Goal: Transaction & Acquisition: Purchase product/service

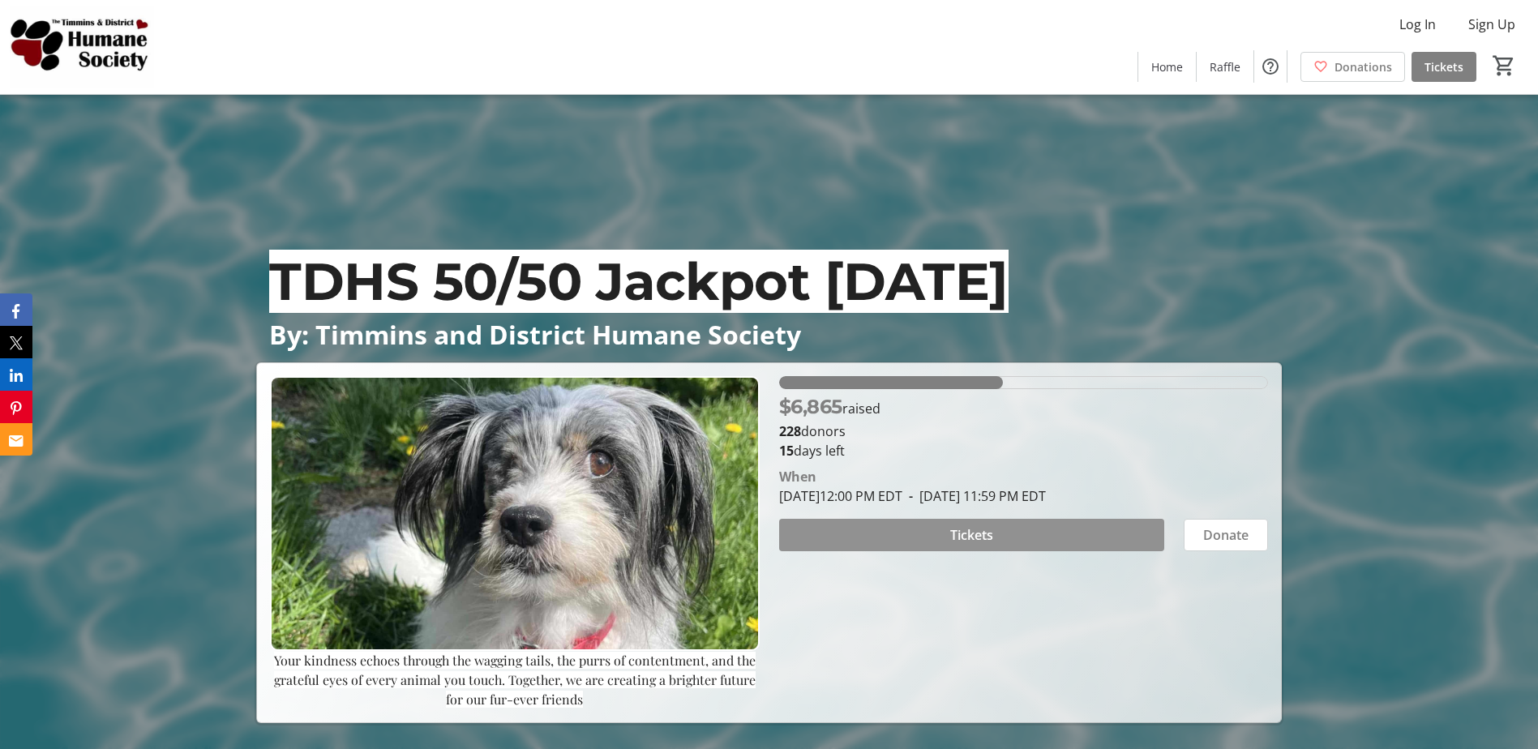
click at [890, 529] on span at bounding box center [971, 535] width 385 height 39
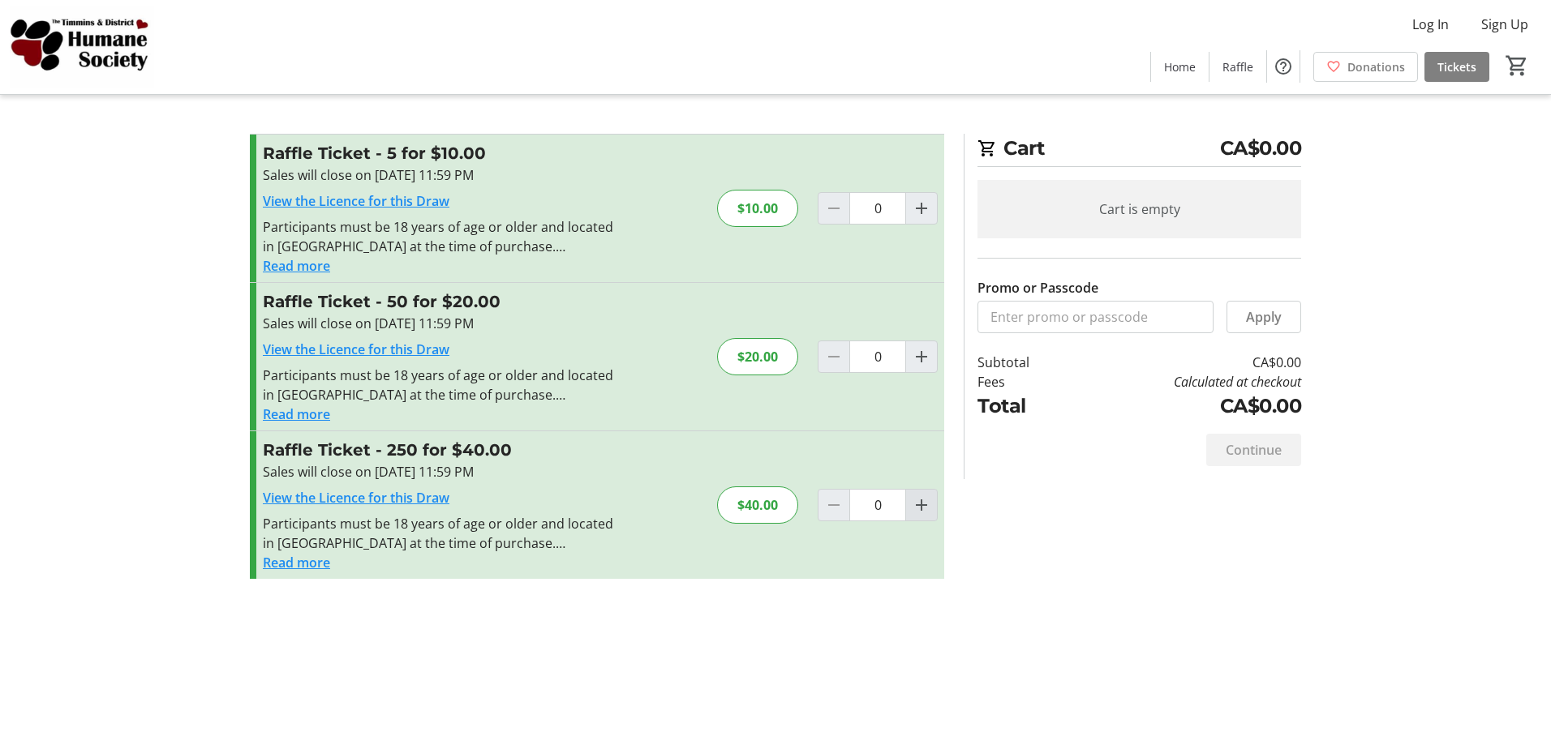
click at [917, 508] on mat-icon "Increment by one" at bounding box center [920, 504] width 19 height 19
type input "1"
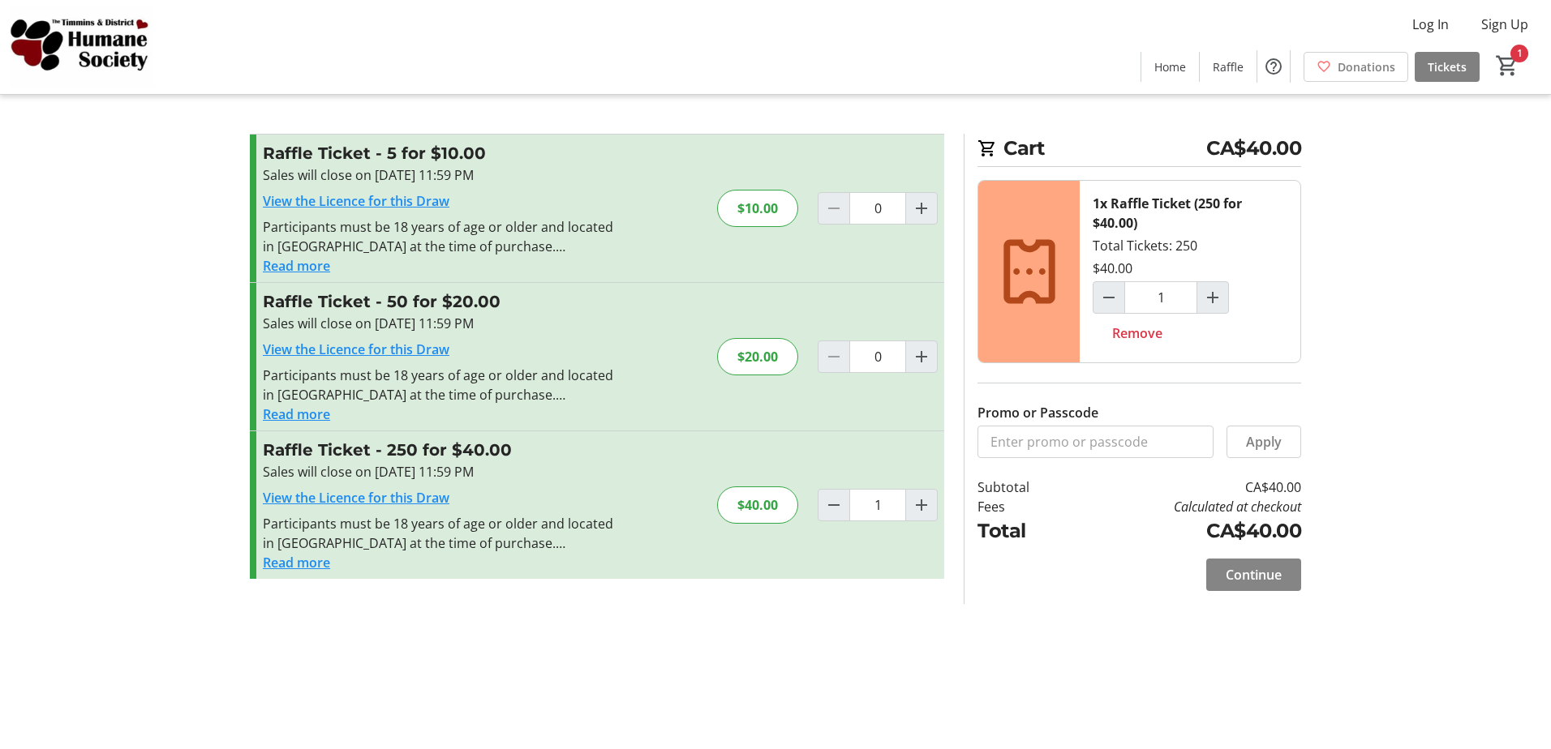
click at [1244, 582] on span "Continue" at bounding box center [1253, 574] width 56 height 19
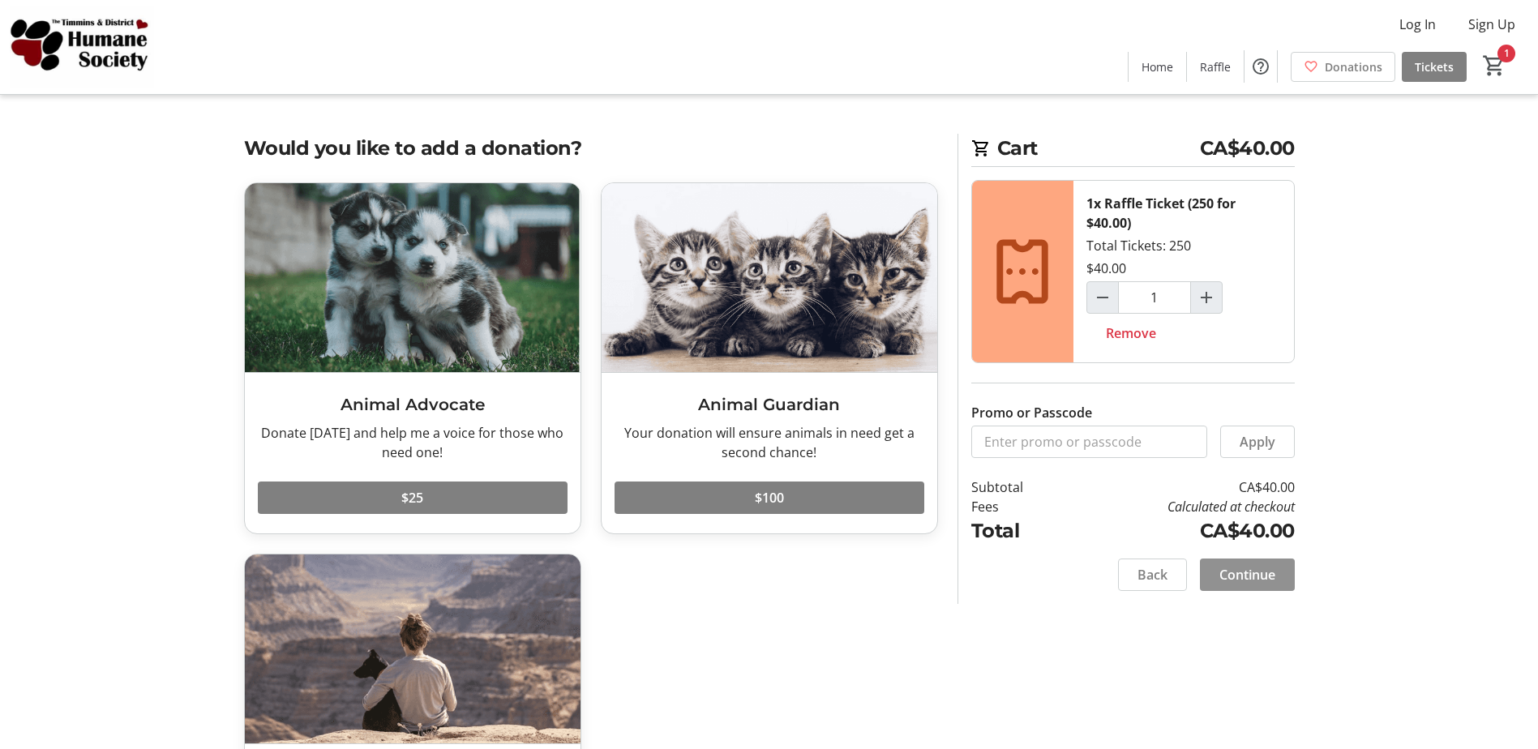
click at [1253, 575] on span "Continue" at bounding box center [1248, 574] width 56 height 19
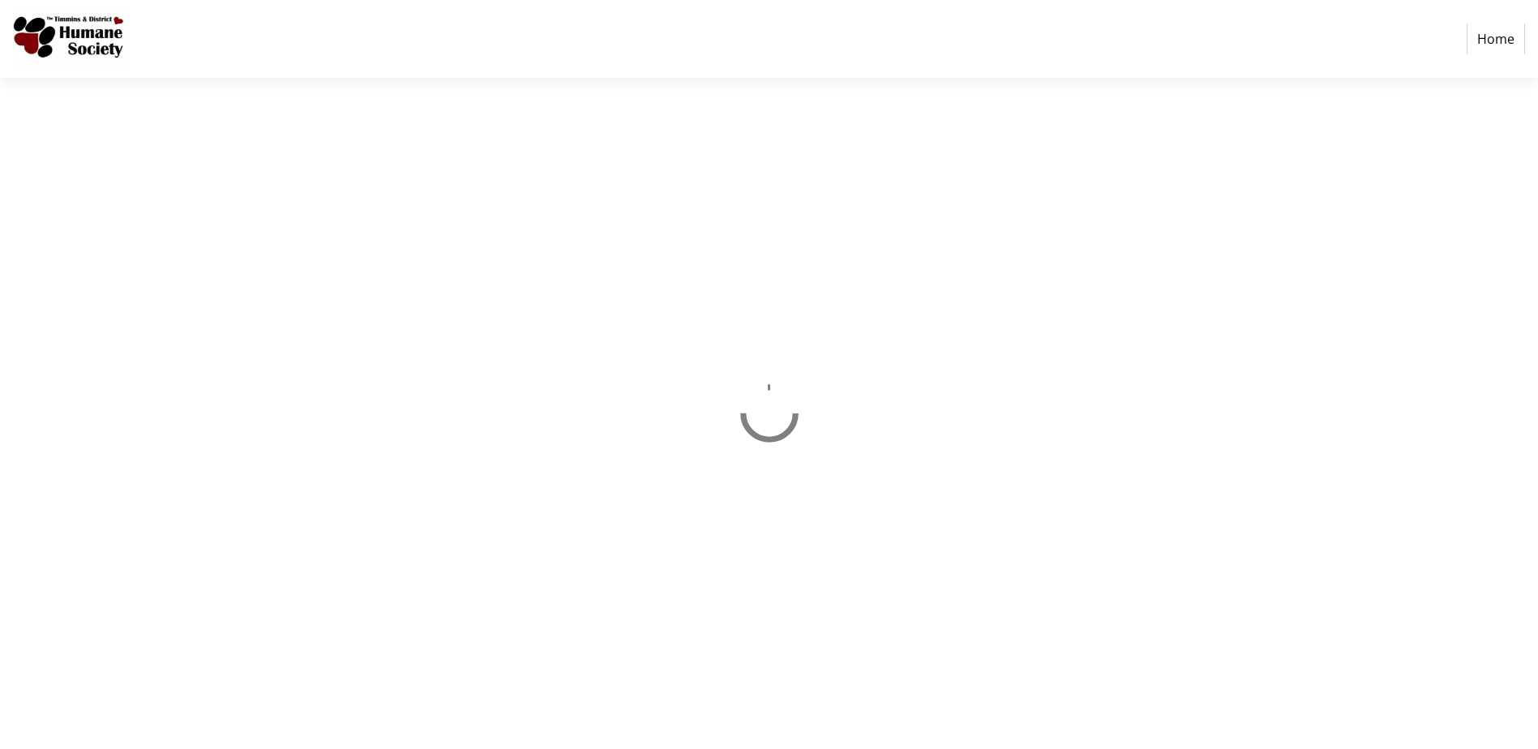
select select "CA"
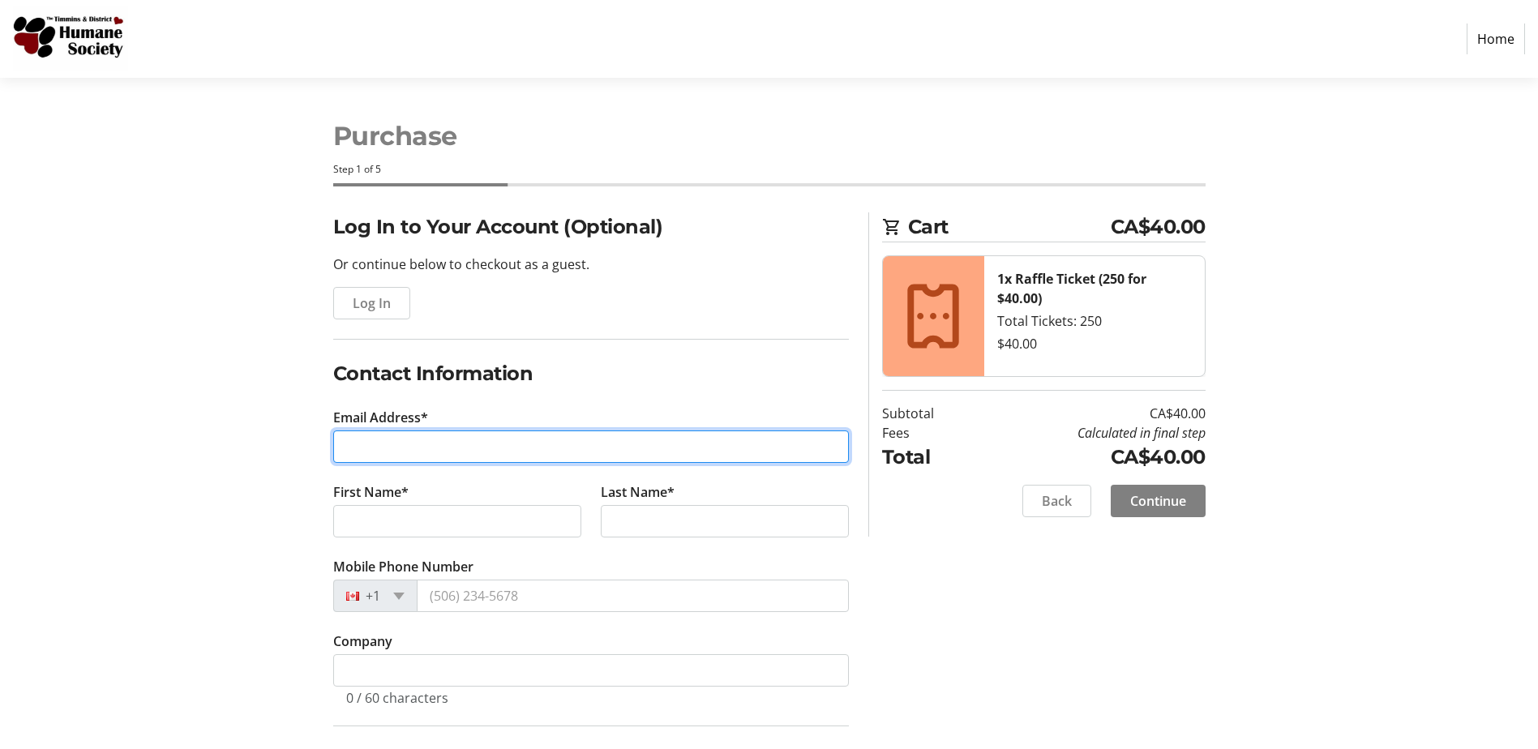
click at [400, 438] on input "Email Address*" at bounding box center [591, 447] width 516 height 32
type input "[PERSON_NAME][EMAIL_ADDRESS][DOMAIN_NAME]"
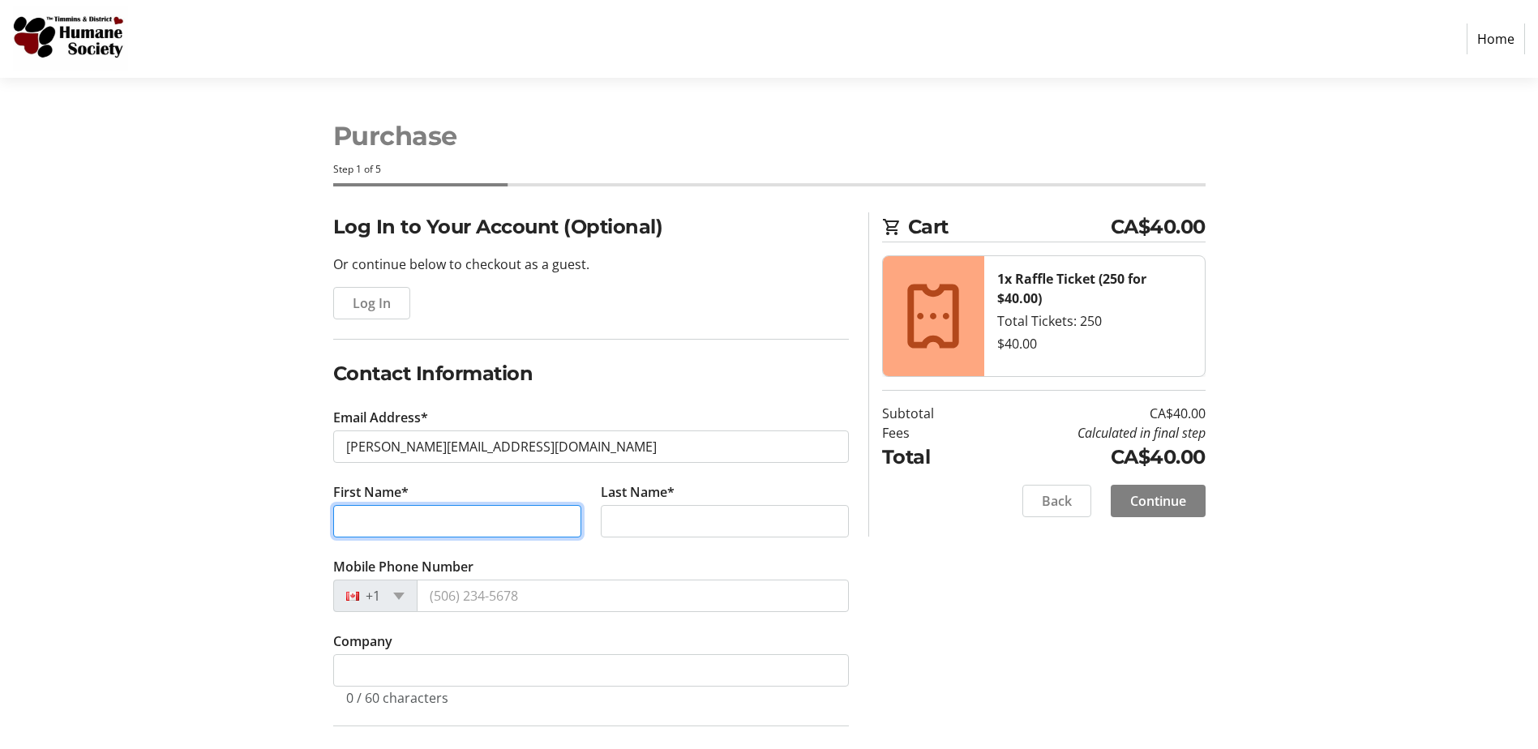
type input "[PERSON_NAME]"
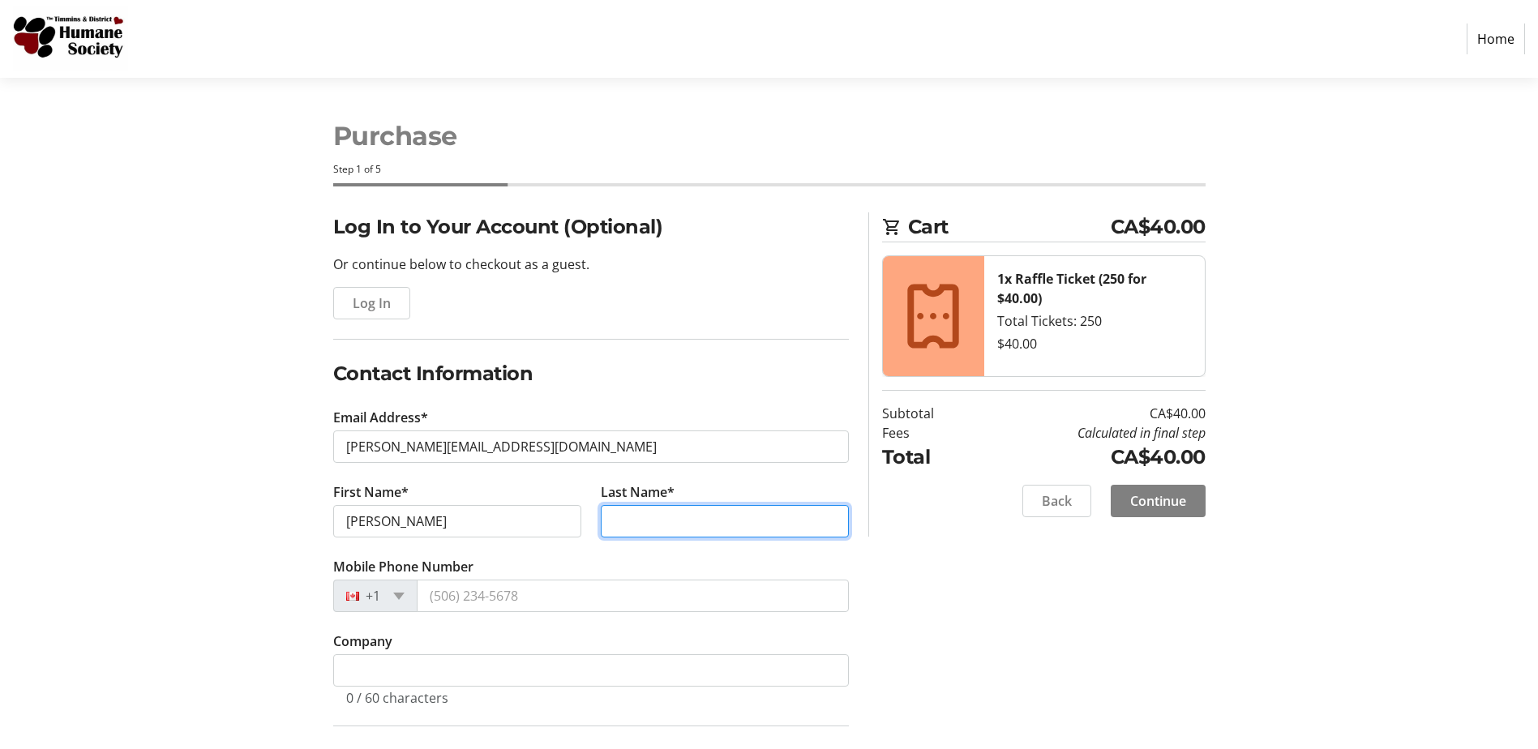
type input "DESCHATELETS"
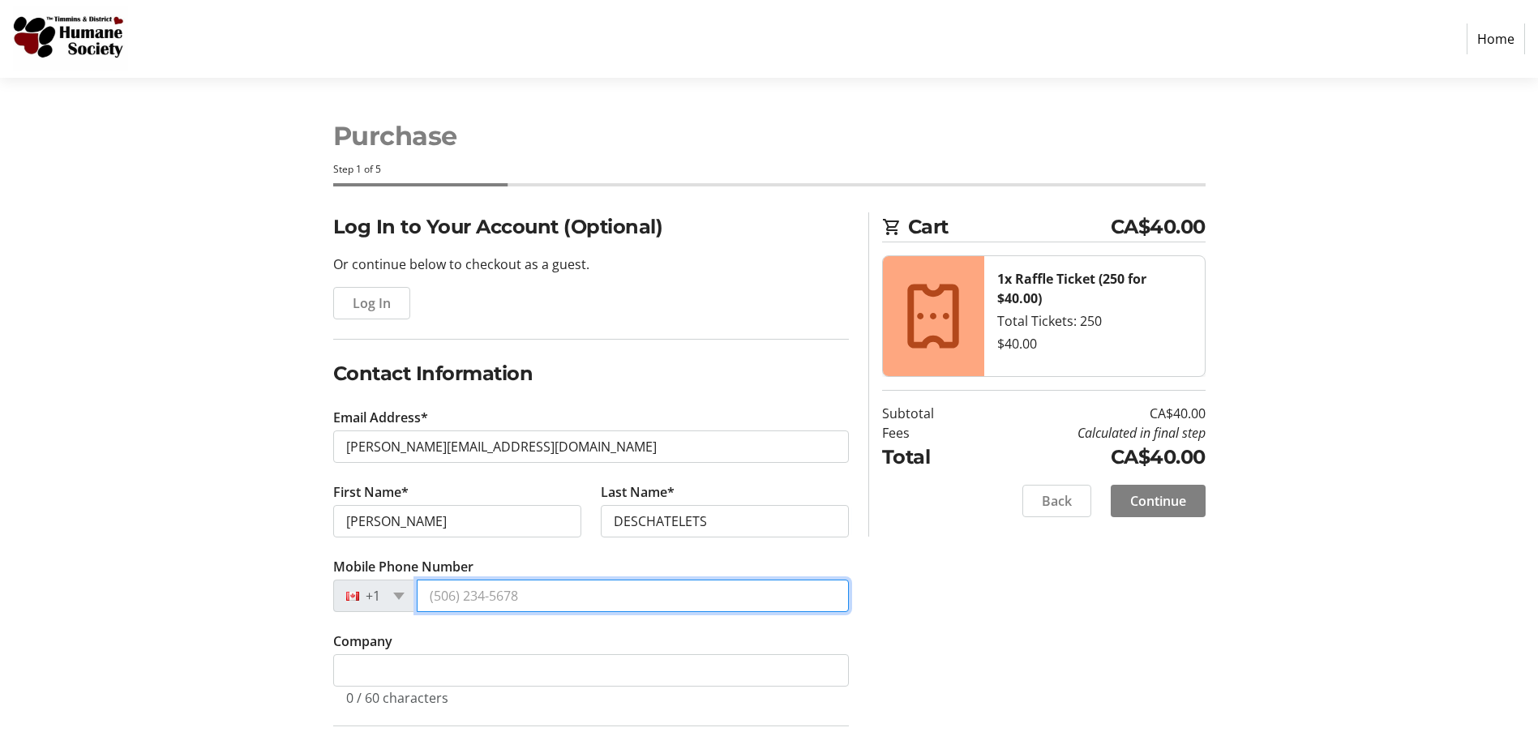
type input "[PHONE_NUMBER]"
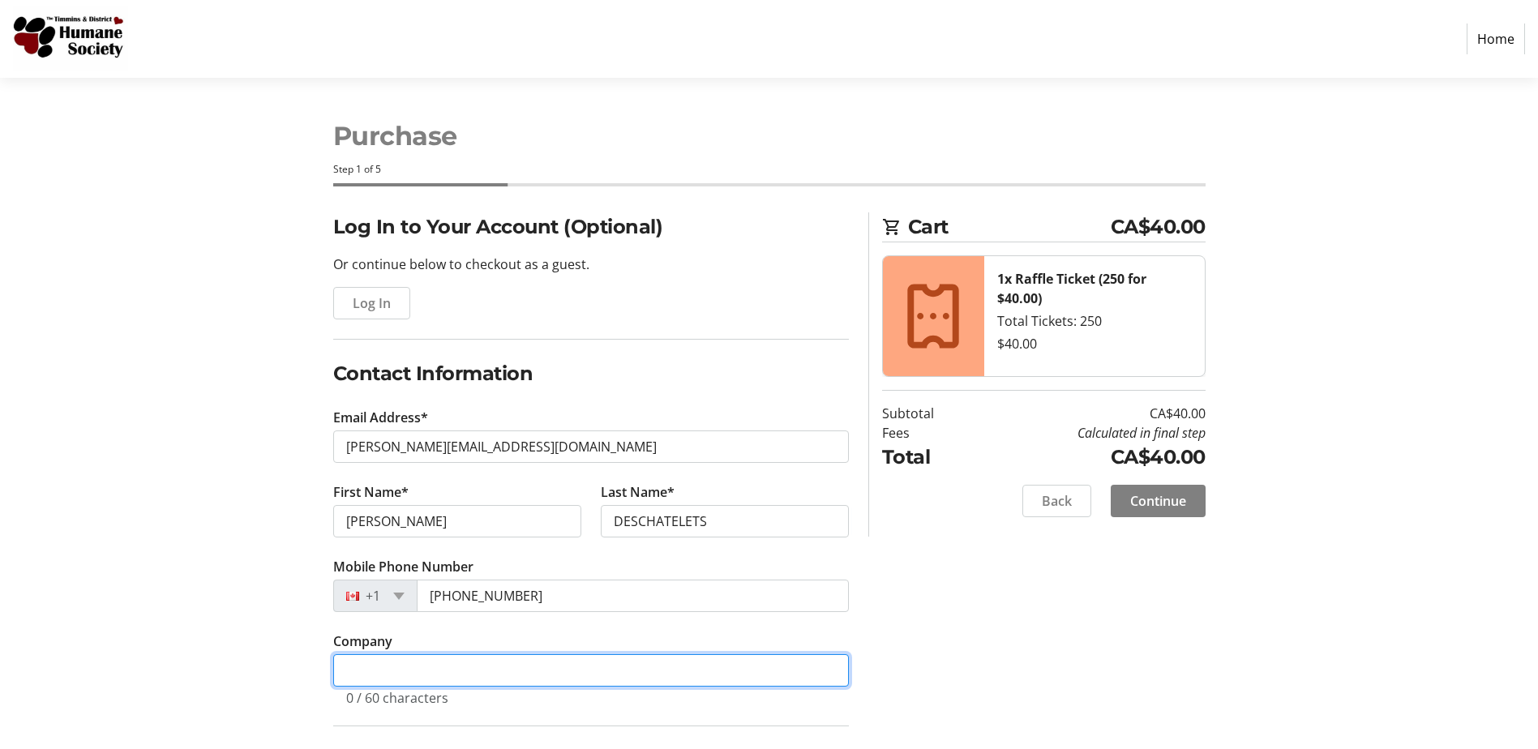
type input "[PERSON_NAME] Transport"
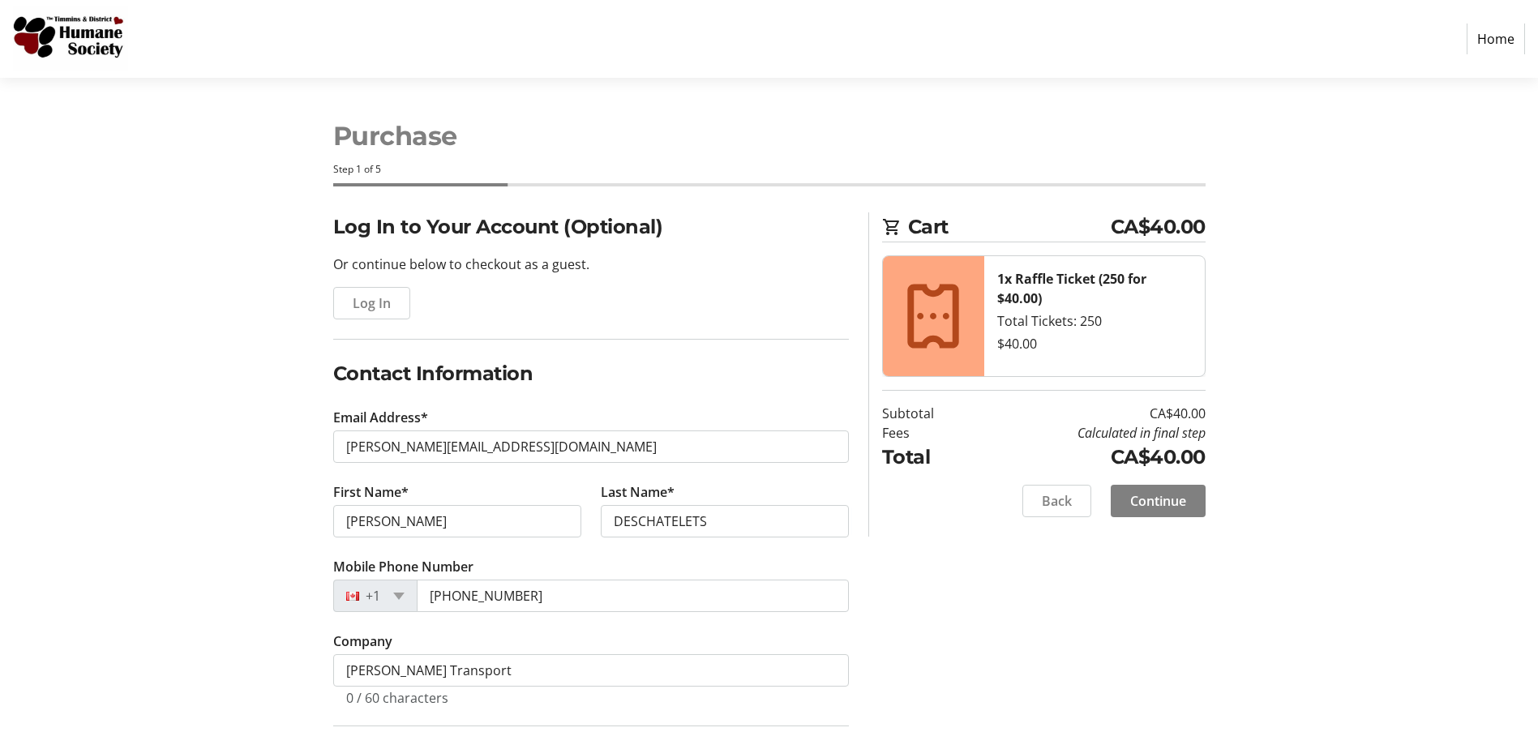
type input "[STREET_ADDRESS]"
type input "TIMMINS"
select select "ON"
type input "P4N 2X9"
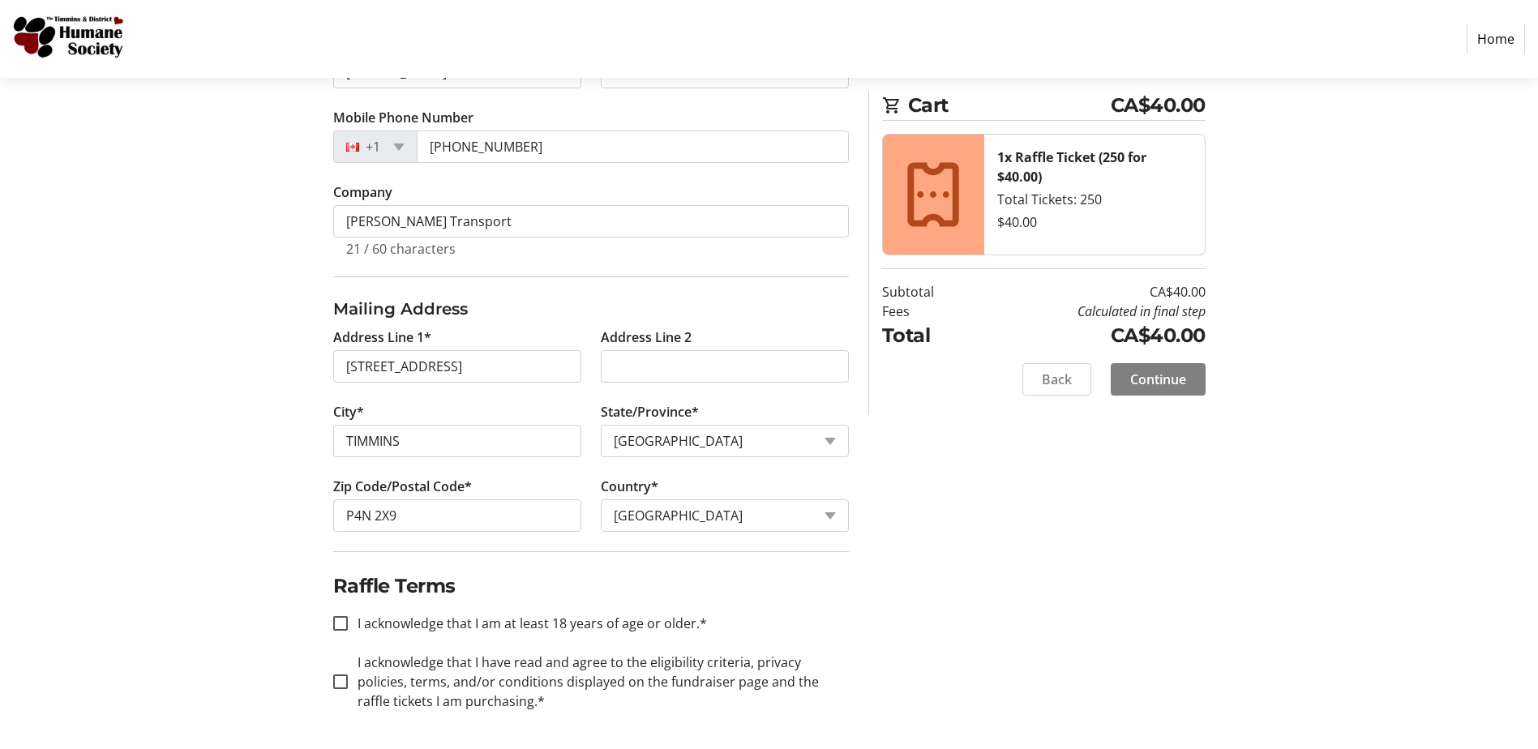
scroll to position [450, 0]
click at [334, 621] on input "I acknowledge that I am at least 18 years of age or older.*" at bounding box center [340, 623] width 15 height 15
checkbox input "true"
click at [340, 680] on input "I acknowledge that I have read and agree to the eligibility criteria, privacy p…" at bounding box center [340, 681] width 15 height 15
checkbox input "true"
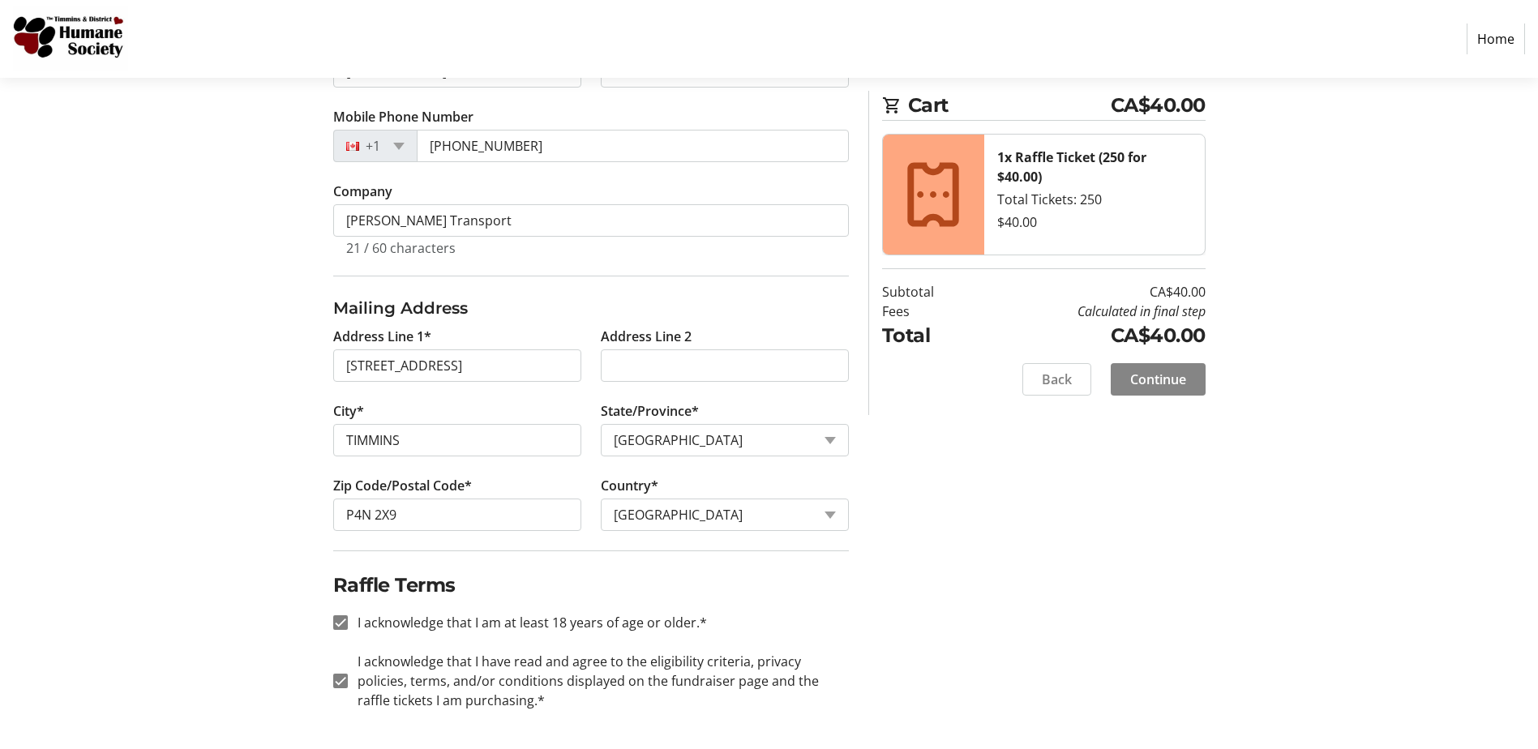
click at [1128, 383] on span at bounding box center [1158, 379] width 95 height 39
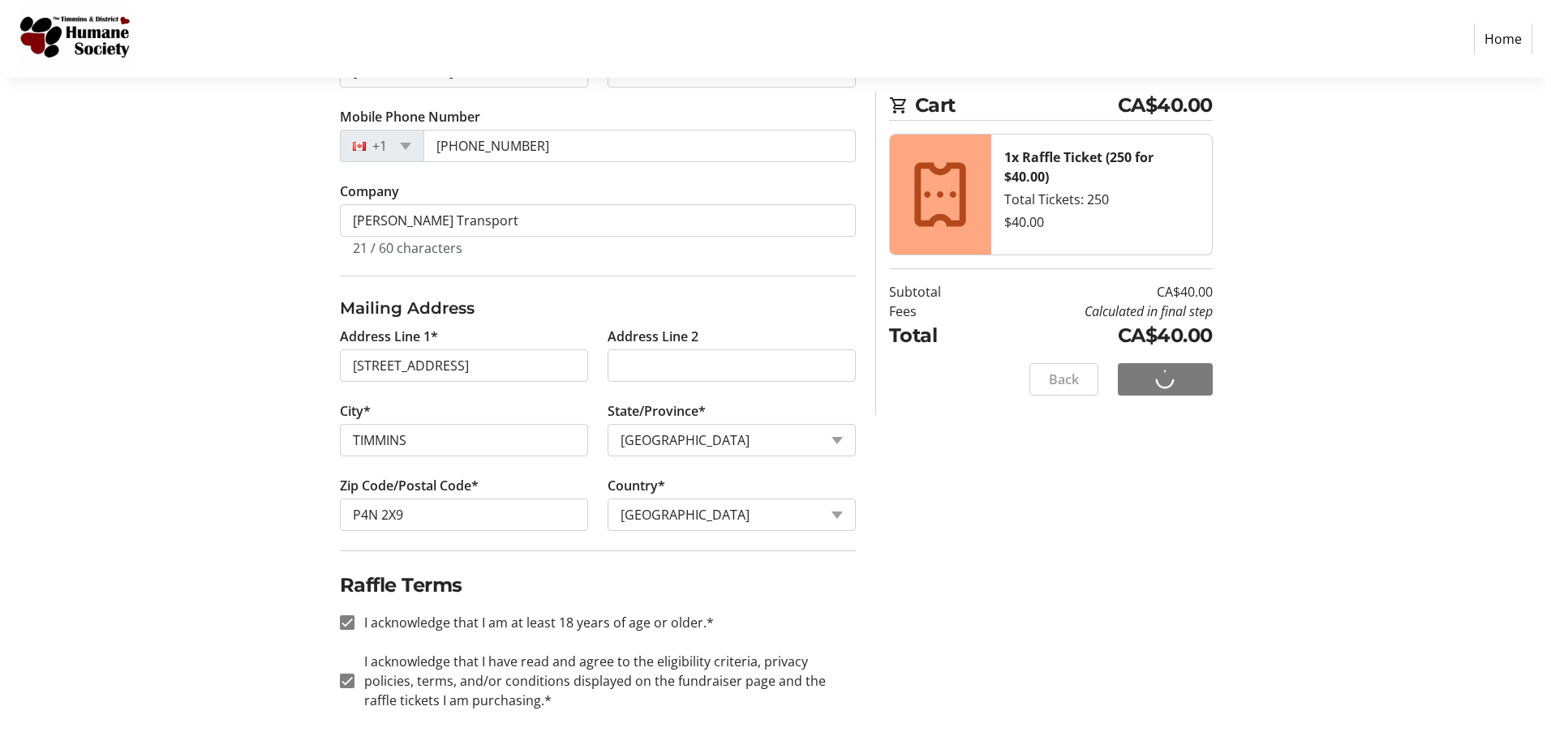
scroll to position [0, 0]
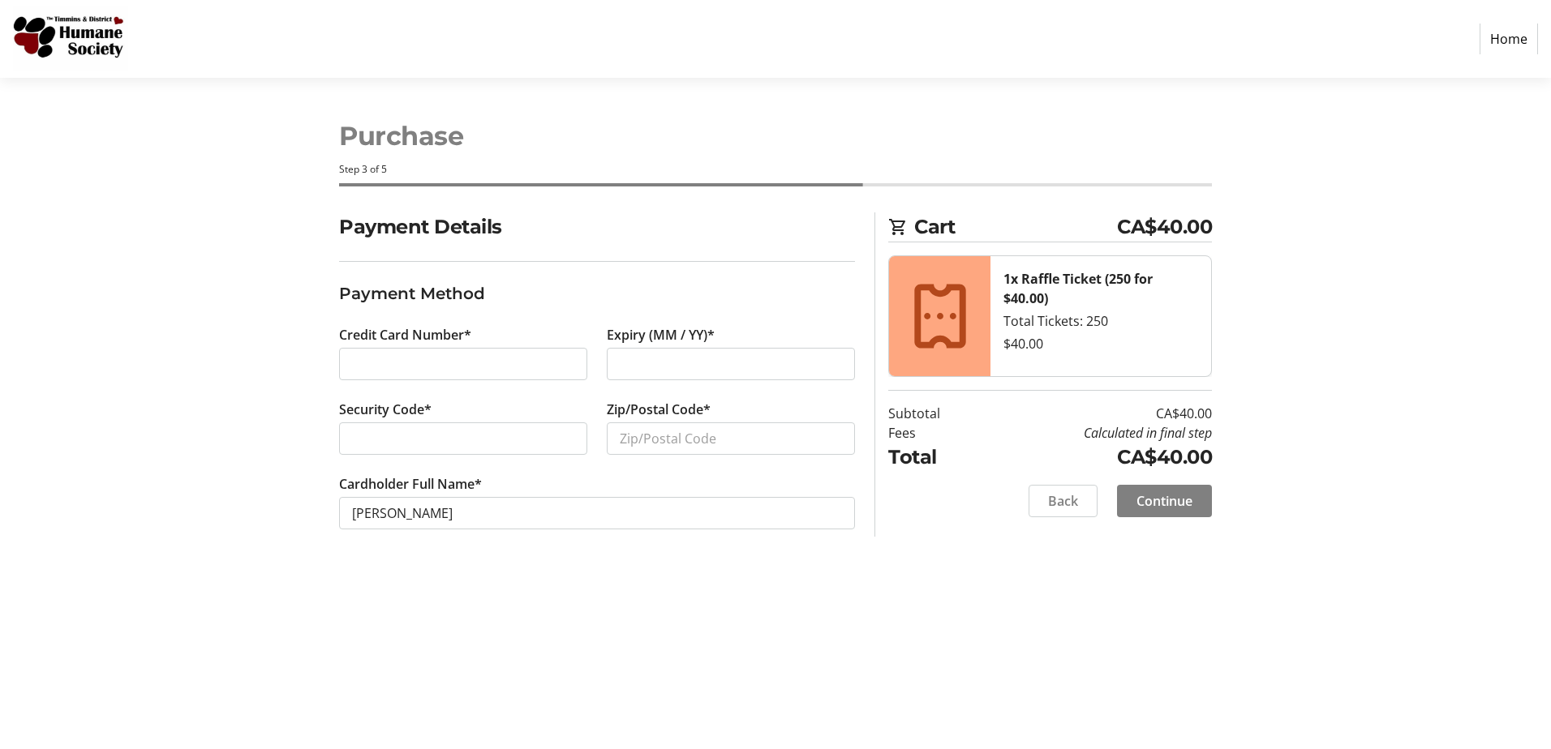
click at [456, 450] on div at bounding box center [463, 438] width 248 height 32
click at [638, 447] on input "Zip/Postal Code*" at bounding box center [731, 438] width 248 height 32
type input "p4n 2x9"
click at [1148, 499] on span "Continue" at bounding box center [1164, 500] width 56 height 19
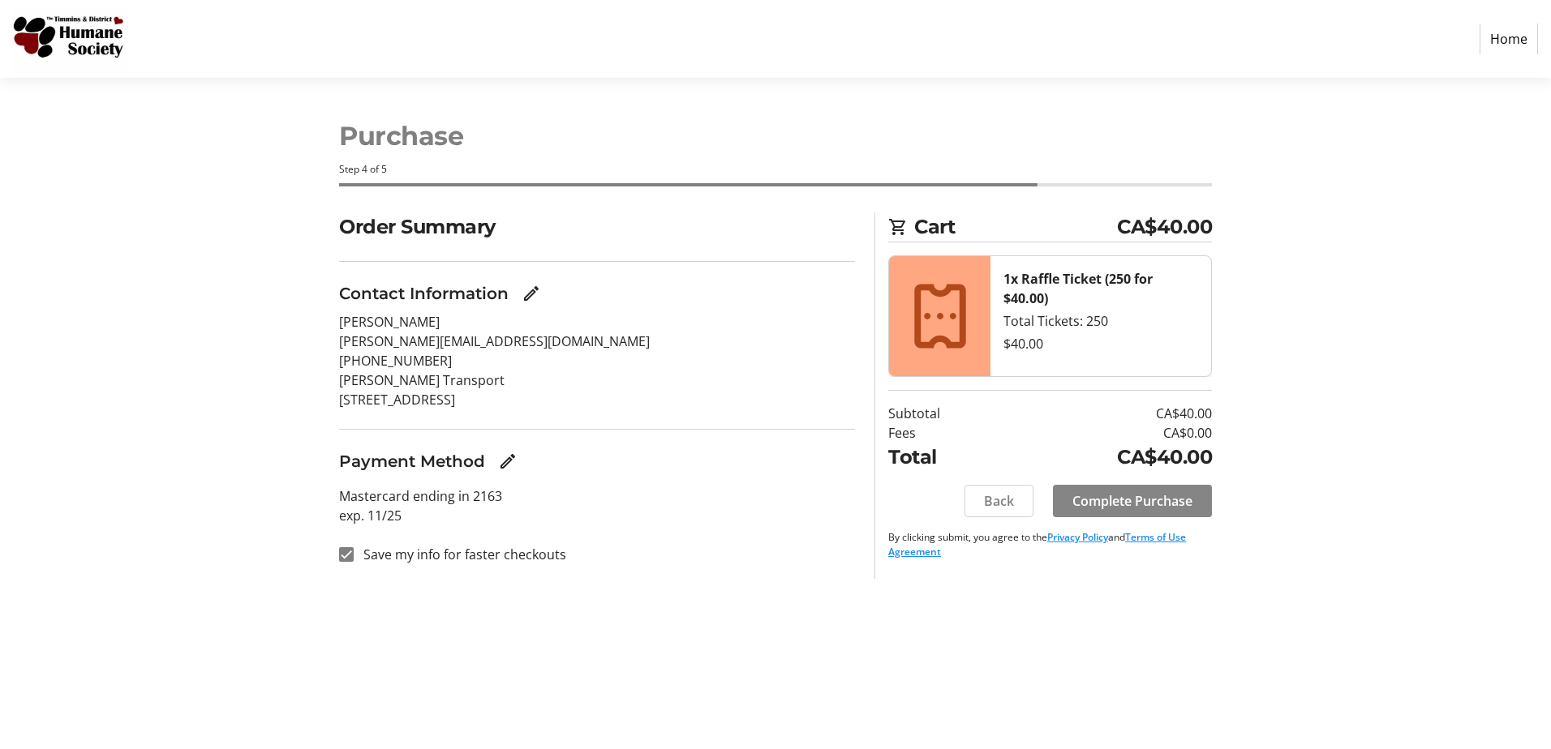
click at [1080, 501] on span "Complete Purchase" at bounding box center [1132, 500] width 120 height 19
